Goal: Task Accomplishment & Management: Use online tool/utility

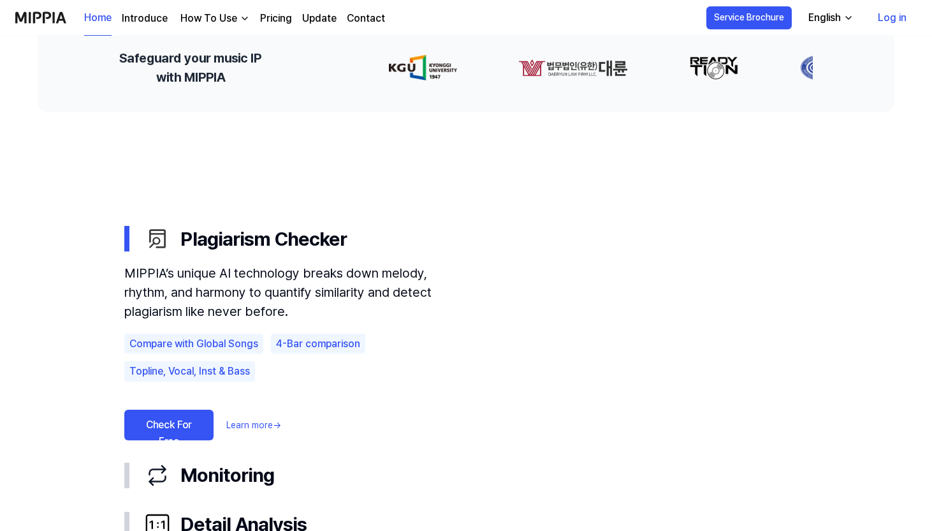
click at [143, 423] on link "Check For Free" at bounding box center [168, 424] width 89 height 31
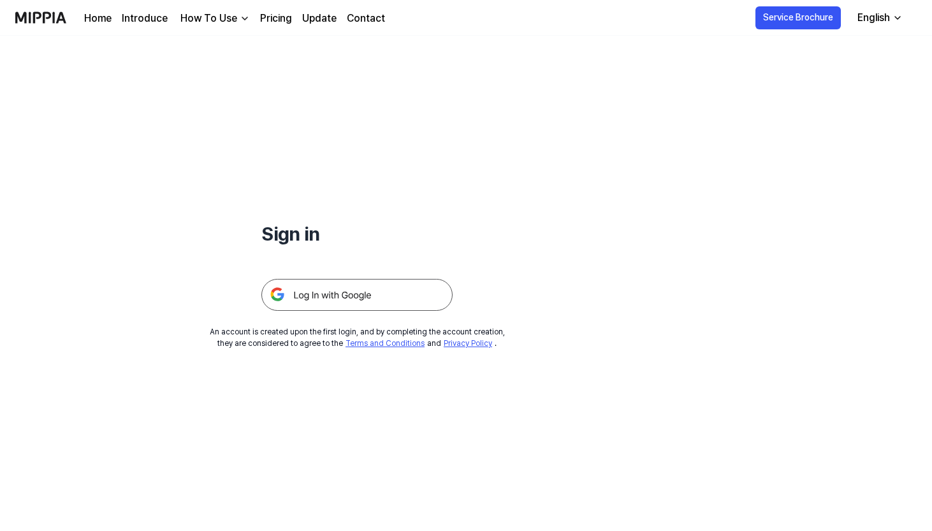
click at [322, 294] on img at bounding box center [356, 295] width 191 height 32
click at [384, 287] on img at bounding box center [356, 295] width 191 height 32
